Goal: Task Accomplishment & Management: Use online tool/utility

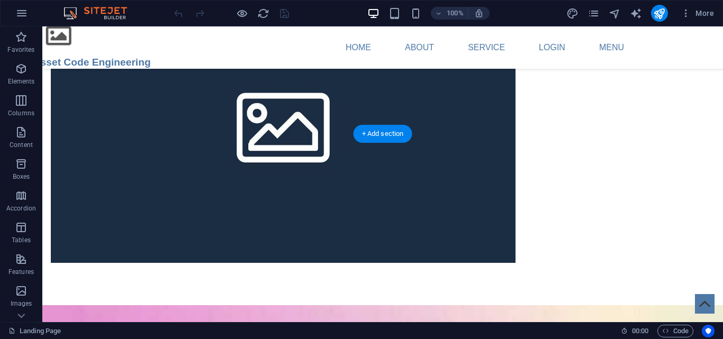
scroll to position [1324, 0]
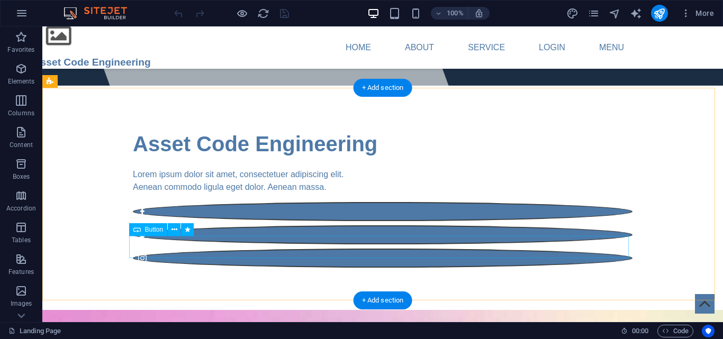
scroll to position [0, 0]
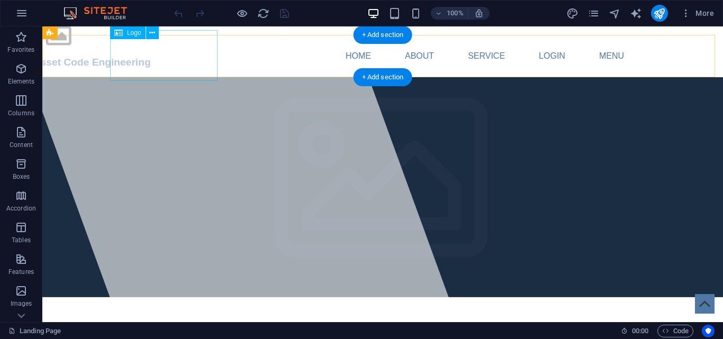
click at [138, 45] on div "Asset Code Engineering" at bounding box center [92, 47] width 118 height 51
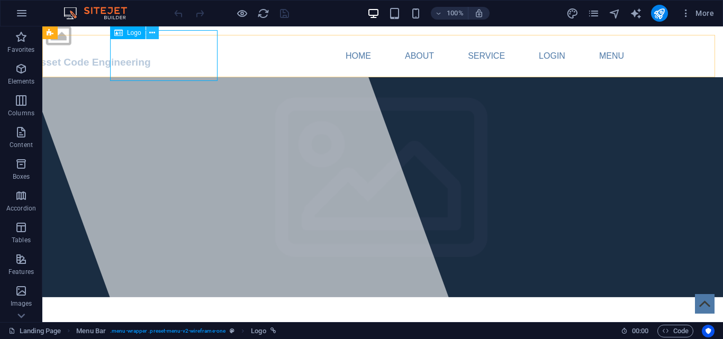
click at [150, 32] on icon at bounding box center [152, 33] width 6 height 11
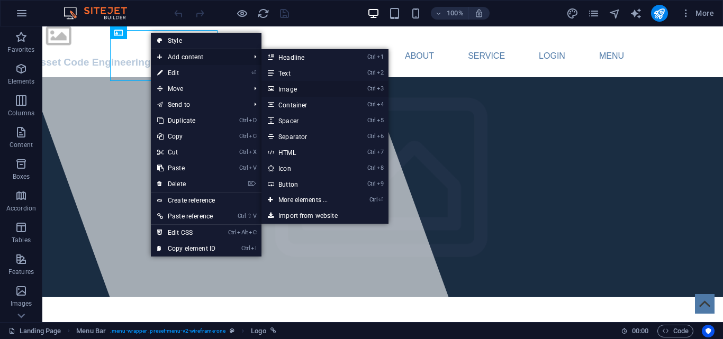
click at [296, 85] on link "Ctrl 3 Image" at bounding box center [305, 89] width 87 height 16
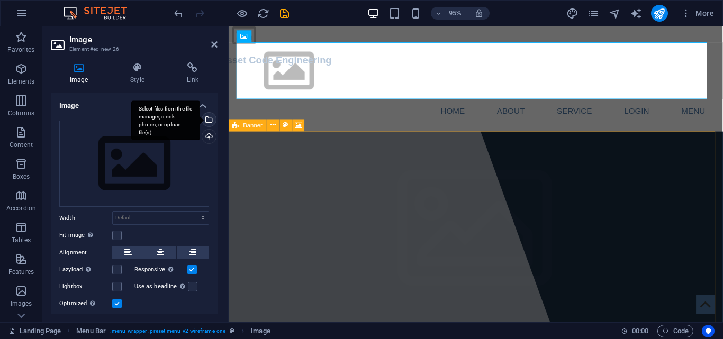
click at [209, 118] on div "Select files from the file manager, stock photos, or upload file(s)" at bounding box center [208, 121] width 16 height 16
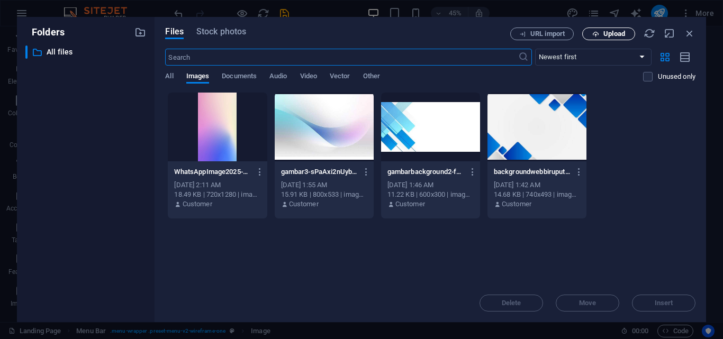
click at [618, 35] on span "Upload" at bounding box center [615, 34] width 22 height 6
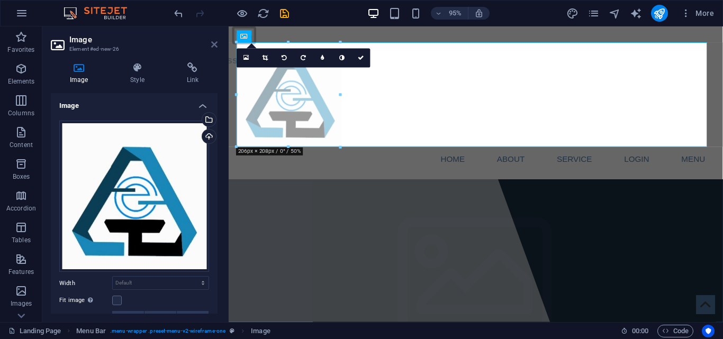
drag, startPoint x: 212, startPoint y: 44, endPoint x: 168, endPoint y: 17, distance: 50.9
click at [212, 44] on icon at bounding box center [214, 44] width 6 height 8
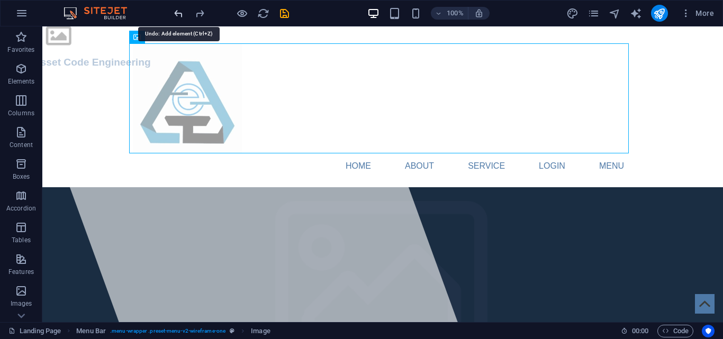
click at [176, 13] on icon "undo" at bounding box center [179, 13] width 12 height 12
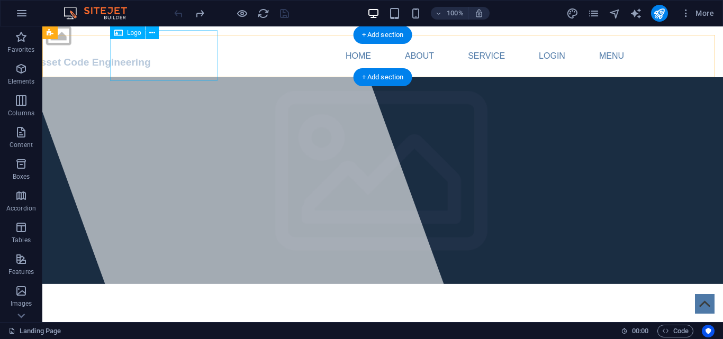
click at [137, 46] on div "Asset Code Engineering" at bounding box center [92, 47] width 118 height 51
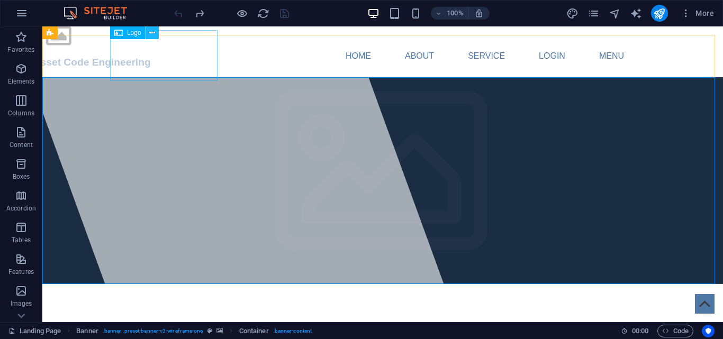
click at [153, 36] on icon at bounding box center [152, 33] width 6 height 11
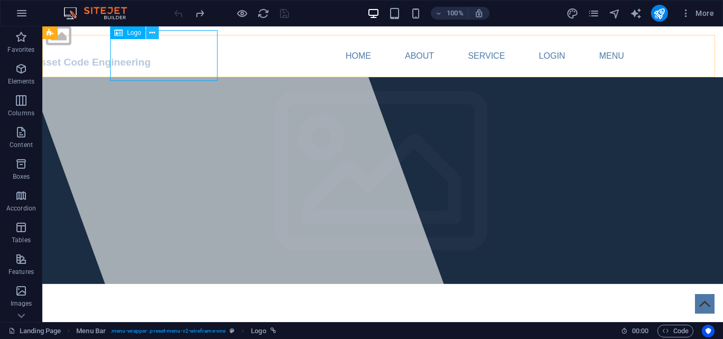
click at [150, 34] on icon at bounding box center [152, 33] width 6 height 11
click at [155, 37] on icon at bounding box center [152, 33] width 6 height 11
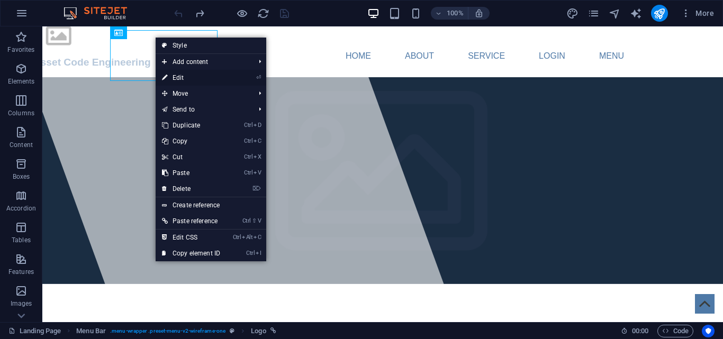
click at [213, 80] on link "⏎ Edit" at bounding box center [191, 78] width 71 height 16
select select "px"
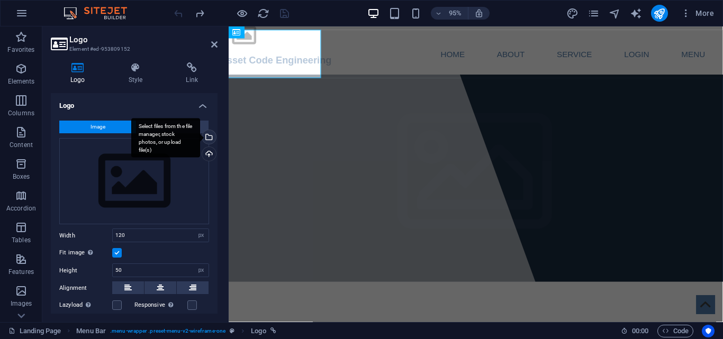
click at [210, 139] on div "Select files from the file manager, stock photos, or upload file(s)" at bounding box center [208, 138] width 16 height 16
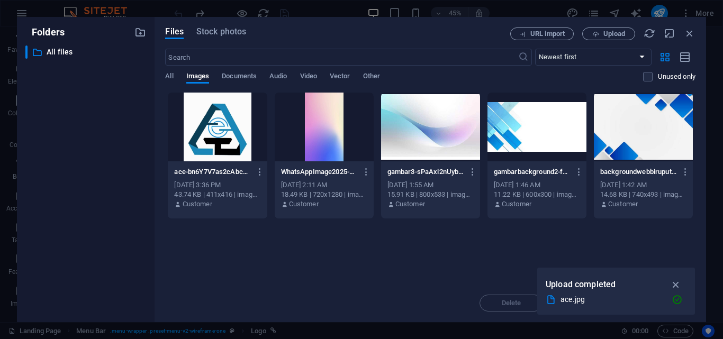
click at [225, 136] on div at bounding box center [217, 127] width 99 height 69
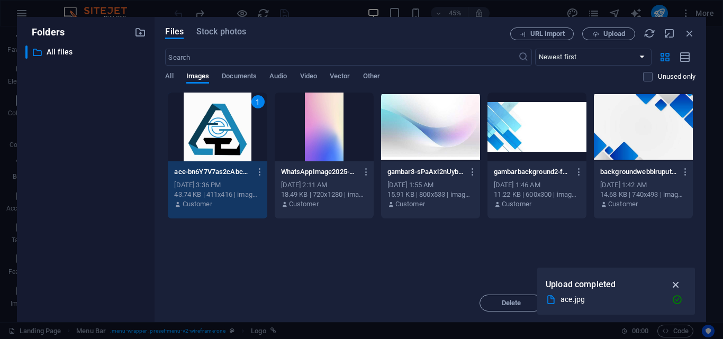
click at [677, 284] on icon "button" at bounding box center [676, 285] width 12 height 12
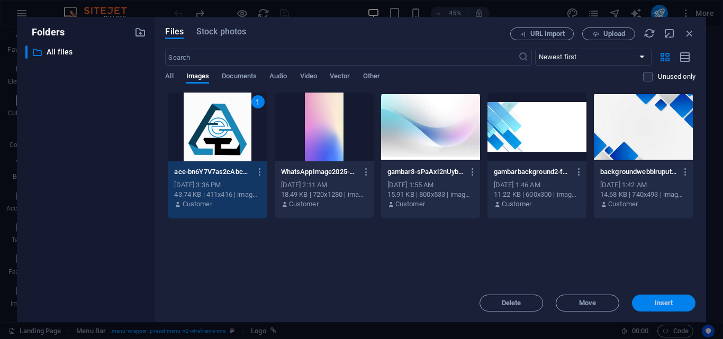
click at [660, 308] on button "Insert" at bounding box center [664, 303] width 64 height 17
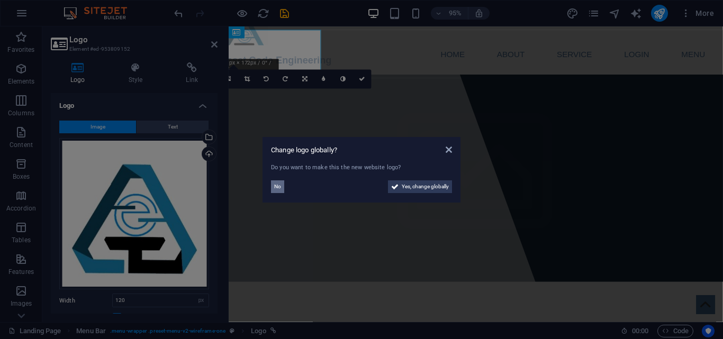
click at [277, 185] on span "No" at bounding box center [277, 187] width 7 height 13
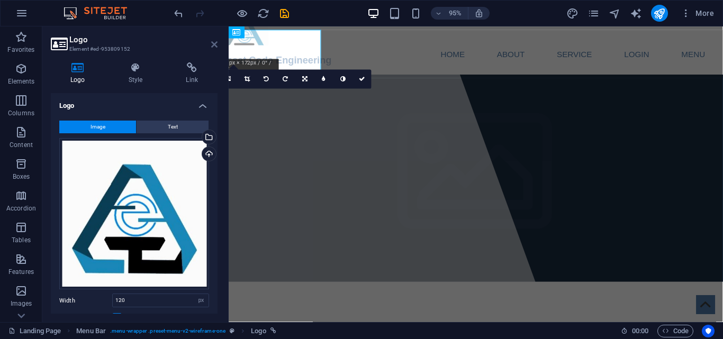
click at [215, 45] on icon at bounding box center [214, 44] width 6 height 8
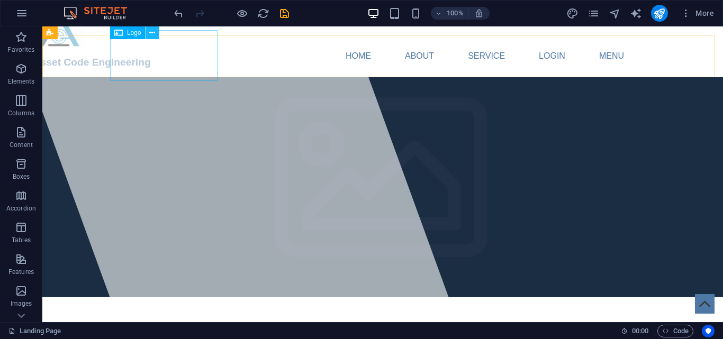
click at [150, 29] on icon at bounding box center [152, 33] width 6 height 11
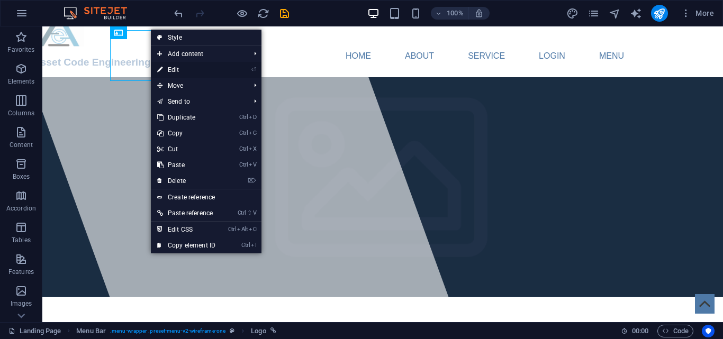
drag, startPoint x: 205, startPoint y: 66, endPoint x: 114, endPoint y: 234, distance: 190.5
click at [205, 66] on link "⏎ Edit" at bounding box center [186, 70] width 71 height 16
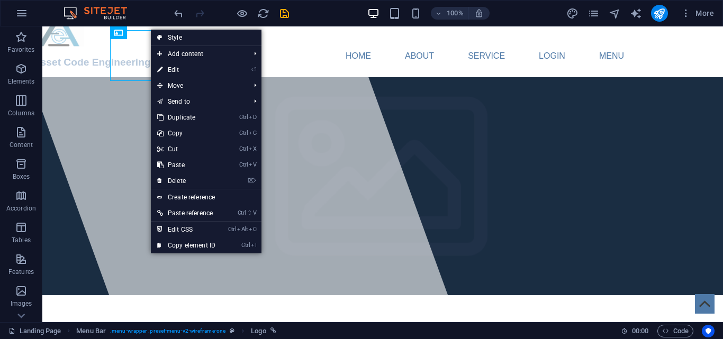
select select "px"
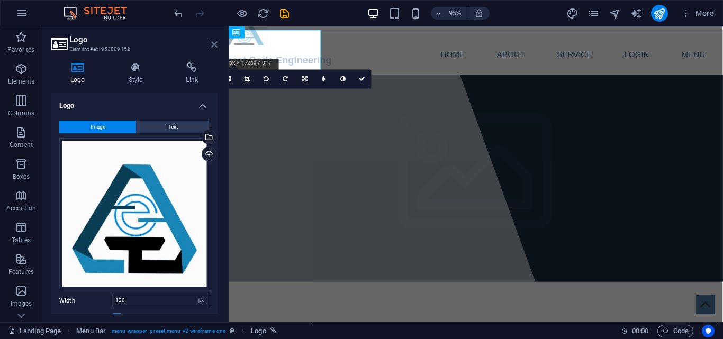
click at [216, 43] on icon at bounding box center [214, 44] width 6 height 8
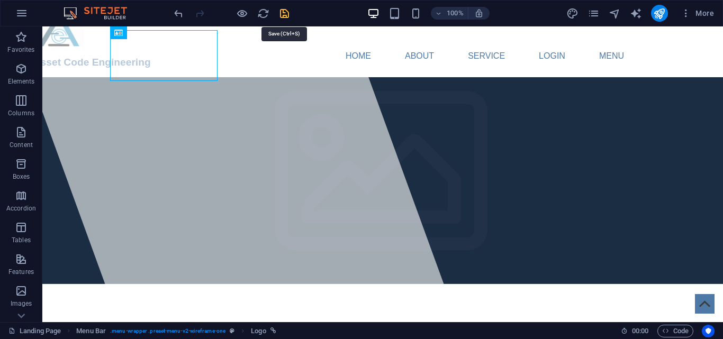
click at [285, 12] on icon "save" at bounding box center [285, 13] width 12 height 12
checkbox input "false"
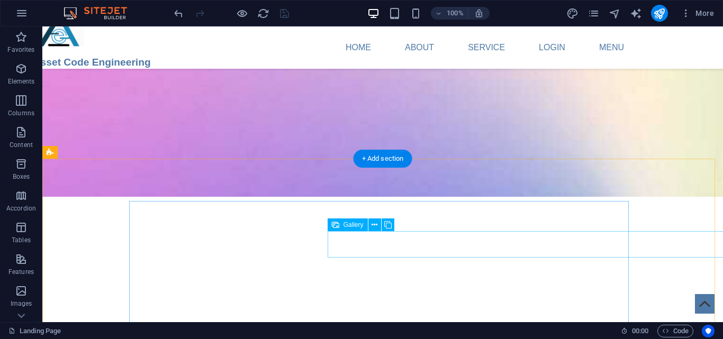
scroll to position [1906, 0]
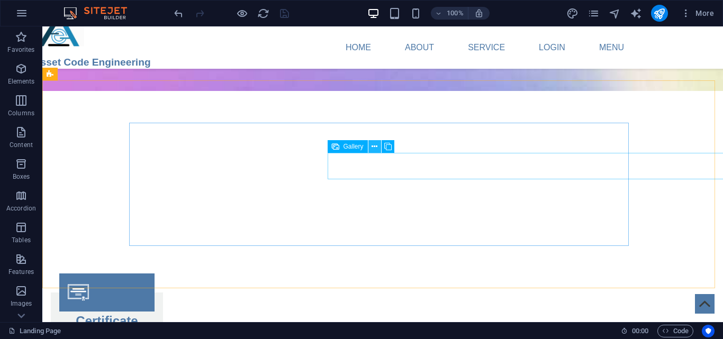
click at [373, 148] on icon at bounding box center [375, 146] width 6 height 11
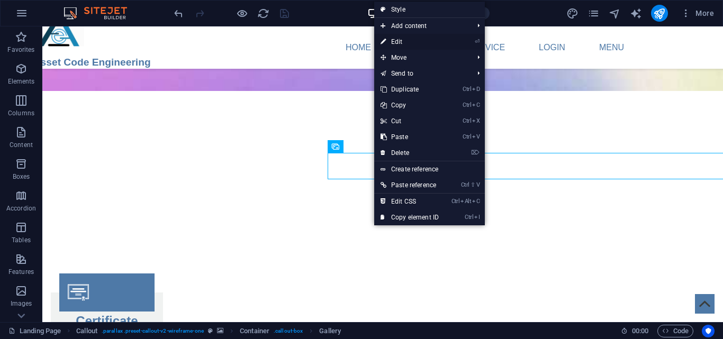
click at [435, 41] on link "⏎ Edit" at bounding box center [409, 42] width 71 height 16
select select "4"
select select "px"
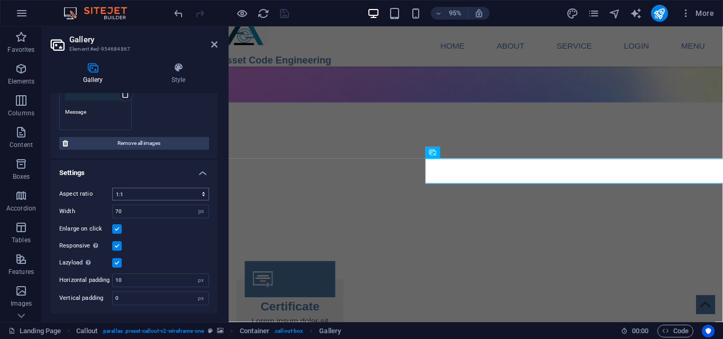
scroll to position [30, 0]
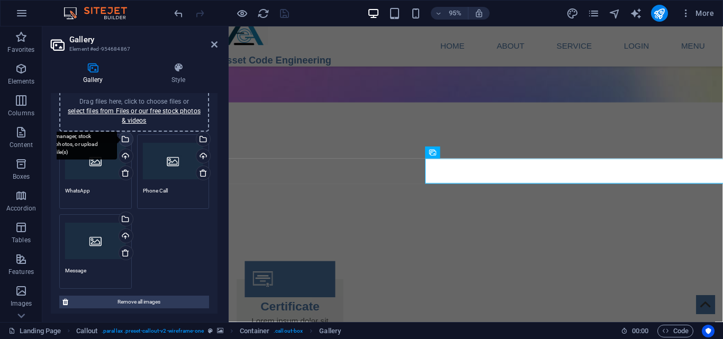
click at [117, 140] on div "Select files from the file manager, stock photos, or upload file(s)" at bounding box center [82, 140] width 69 height 40
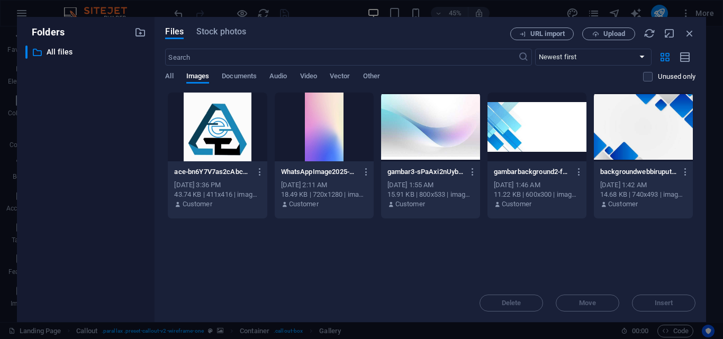
click at [639, 274] on div "Drop files here to upload them instantly ace-bn6Y7V7as2cAbcATb-Y6kA.jpg ace-bn6…" at bounding box center [430, 188] width 531 height 192
click at [599, 33] on icon "button" at bounding box center [596, 34] width 7 height 7
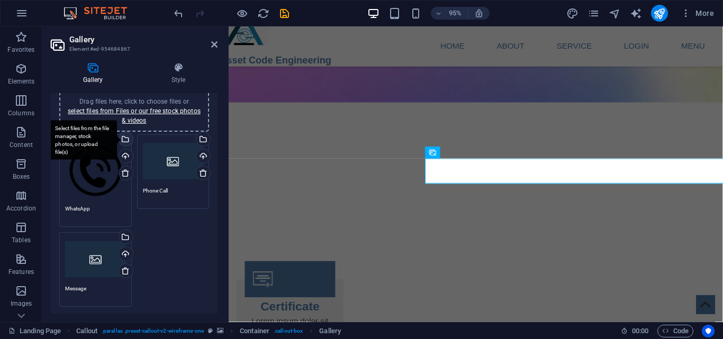
click at [128, 138] on div "Select files from the file manager, stock photos, or upload file(s)" at bounding box center [125, 140] width 16 height 16
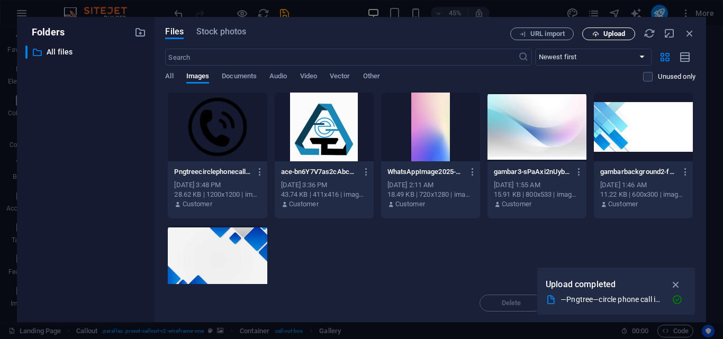
click at [607, 32] on span "Upload" at bounding box center [615, 34] width 22 height 6
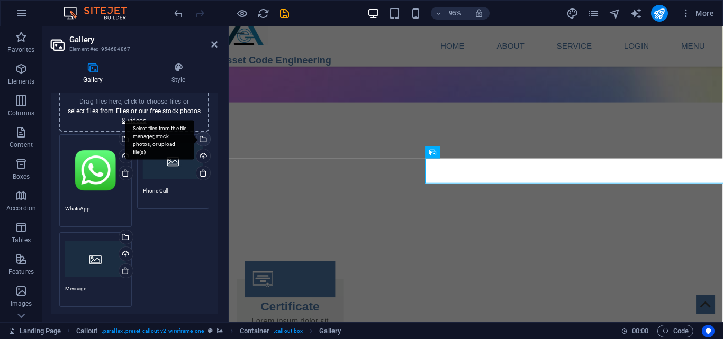
click at [201, 139] on div "Select files from the file manager, stock photos, or upload file(s)" at bounding box center [202, 140] width 16 height 16
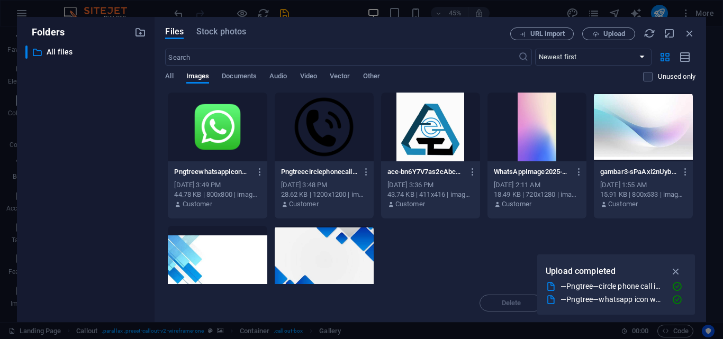
click at [339, 123] on div at bounding box center [324, 127] width 99 height 69
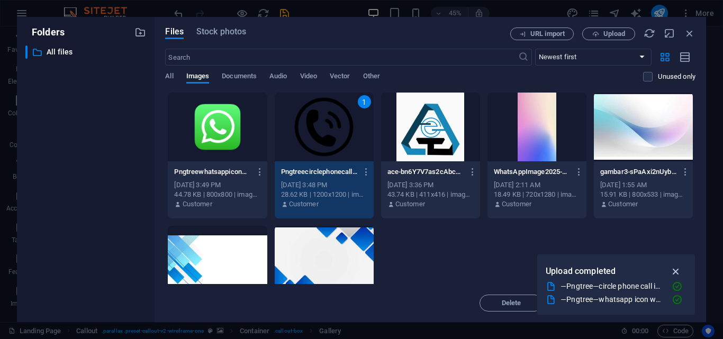
click at [675, 268] on icon "button" at bounding box center [676, 272] width 12 height 12
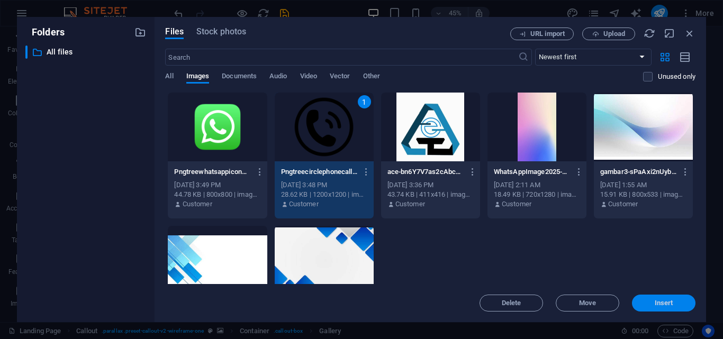
click at [662, 306] on span "Insert" at bounding box center [664, 303] width 19 height 6
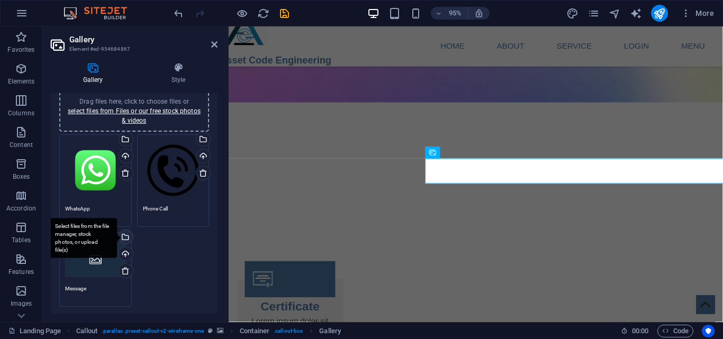
click at [126, 237] on div "Select files from the file manager, stock photos, or upload file(s)" at bounding box center [125, 238] width 16 height 16
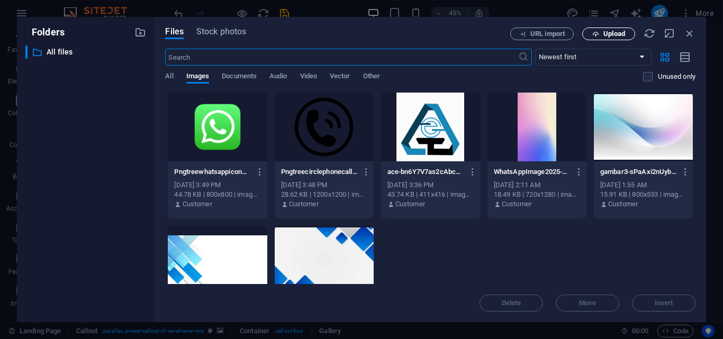
click at [611, 34] on span "Upload" at bounding box center [615, 34] width 22 height 6
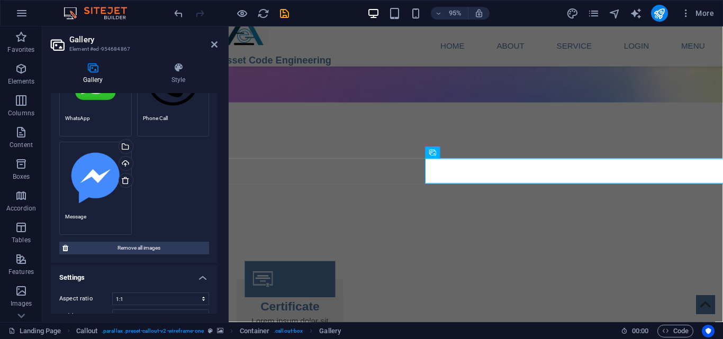
scroll to position [223, 0]
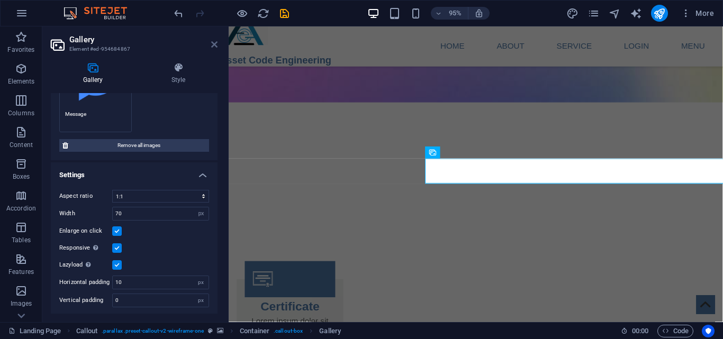
click at [216, 41] on icon at bounding box center [214, 44] width 6 height 8
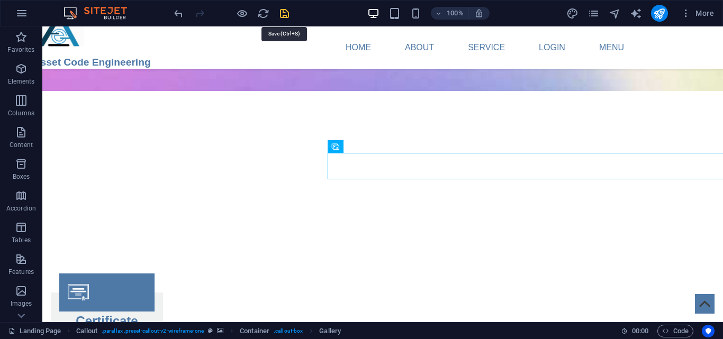
click at [289, 12] on icon "save" at bounding box center [285, 13] width 12 height 12
checkbox input "false"
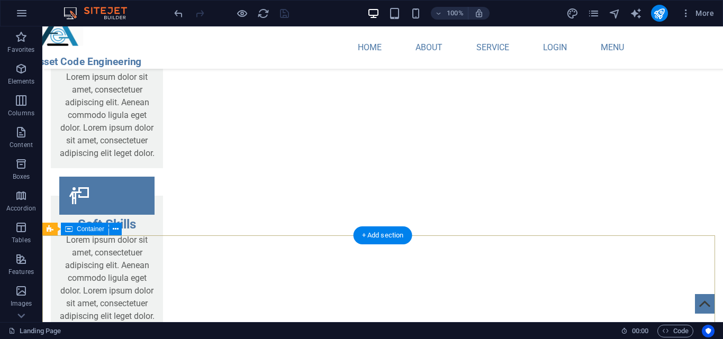
scroll to position [2500, 0]
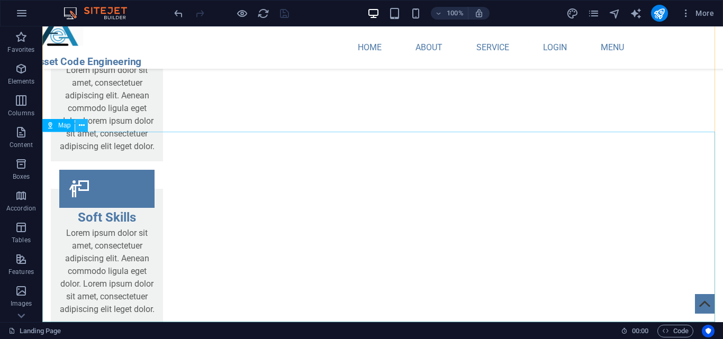
click at [80, 126] on icon at bounding box center [82, 125] width 6 height 11
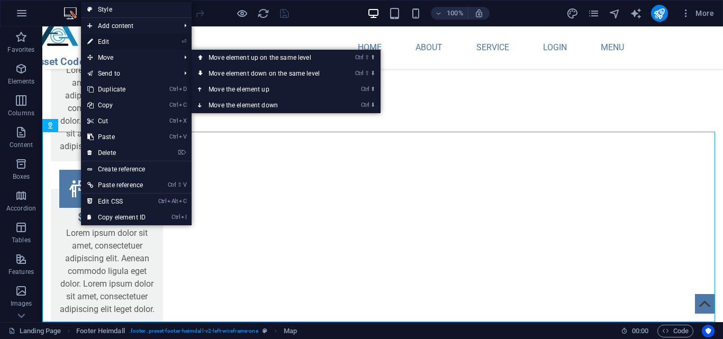
click at [136, 37] on link "⏎ Edit" at bounding box center [116, 42] width 71 height 16
select select "1"
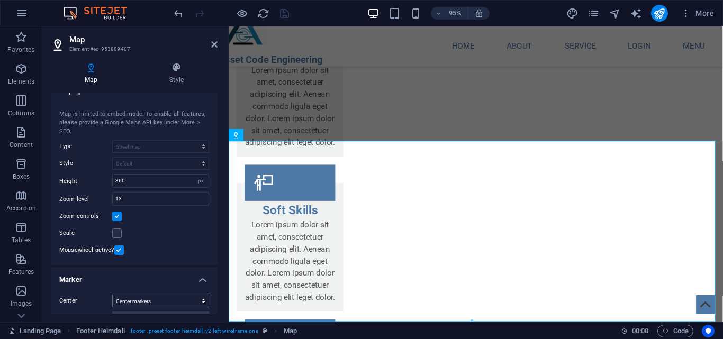
scroll to position [0, 0]
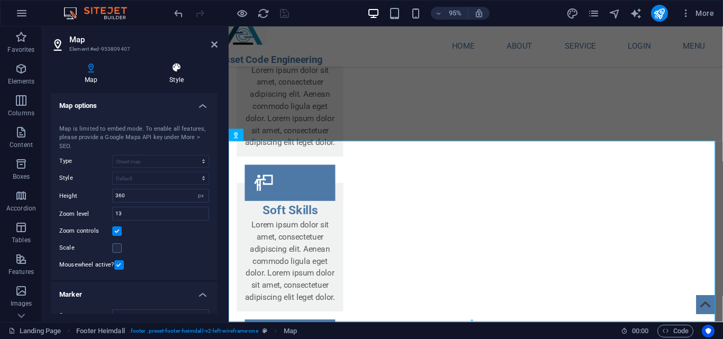
click at [200, 78] on h4 "Style" at bounding box center [177, 73] width 82 height 22
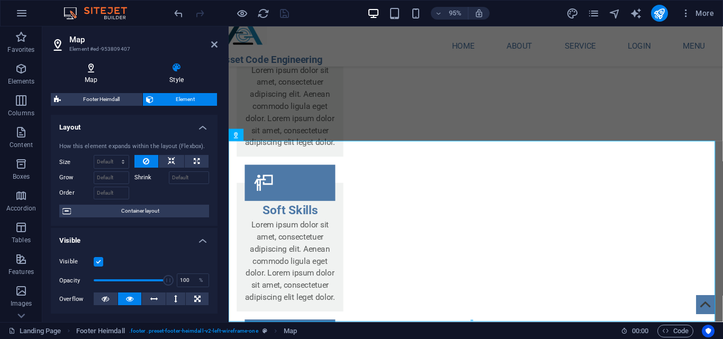
click at [100, 68] on icon at bounding box center [91, 67] width 80 height 11
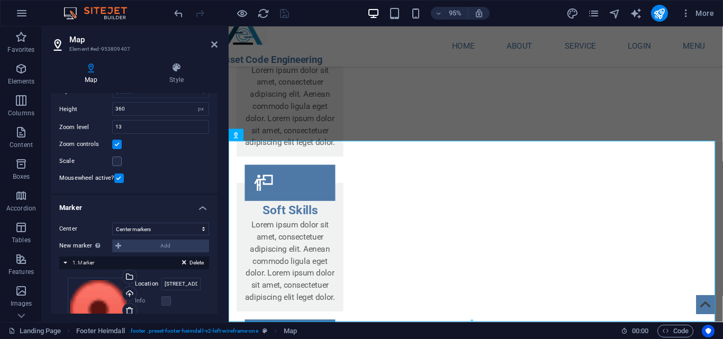
scroll to position [174, 0]
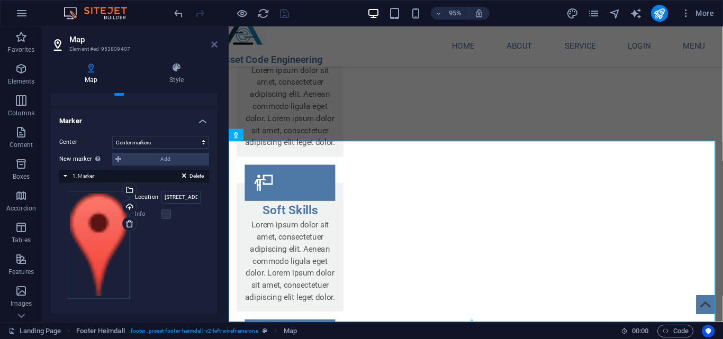
click at [217, 43] on icon at bounding box center [214, 44] width 6 height 8
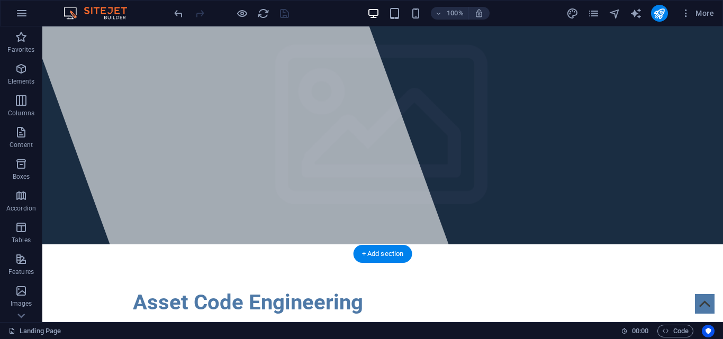
scroll to position [0, 0]
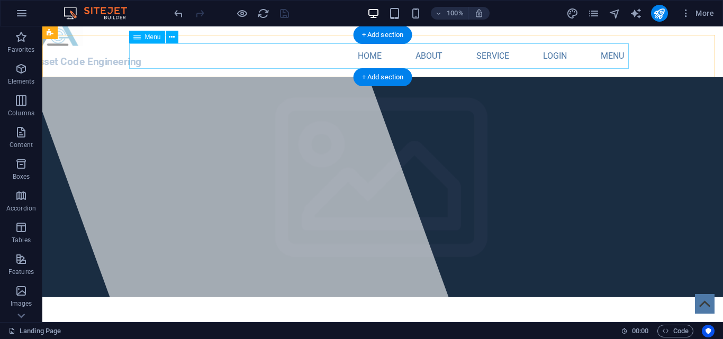
click at [601, 50] on nav "Home About Service Login Menu" at bounding box center [383, 55] width 500 height 25
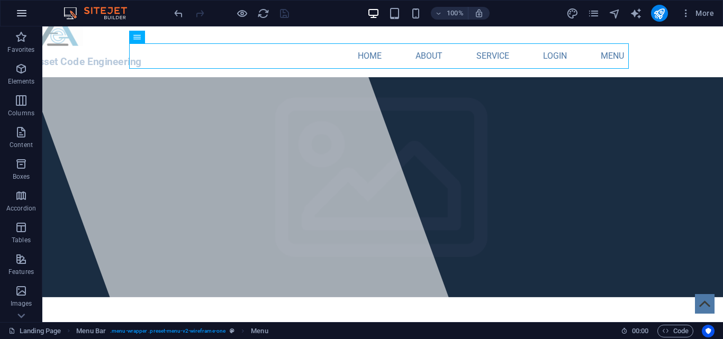
click at [17, 14] on icon "button" at bounding box center [21, 13] width 13 height 13
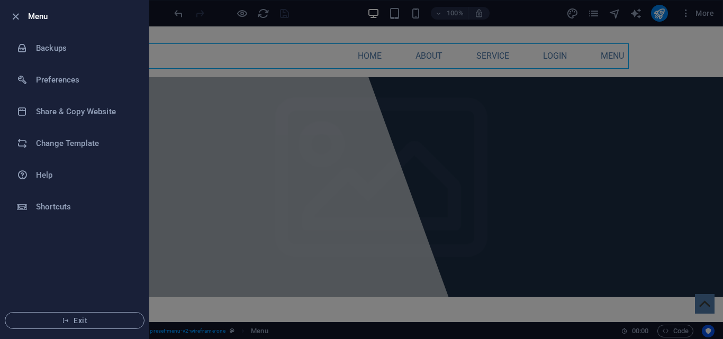
click at [17, 14] on icon "button" at bounding box center [16, 17] width 12 height 12
